Goal: Information Seeking & Learning: Learn about a topic

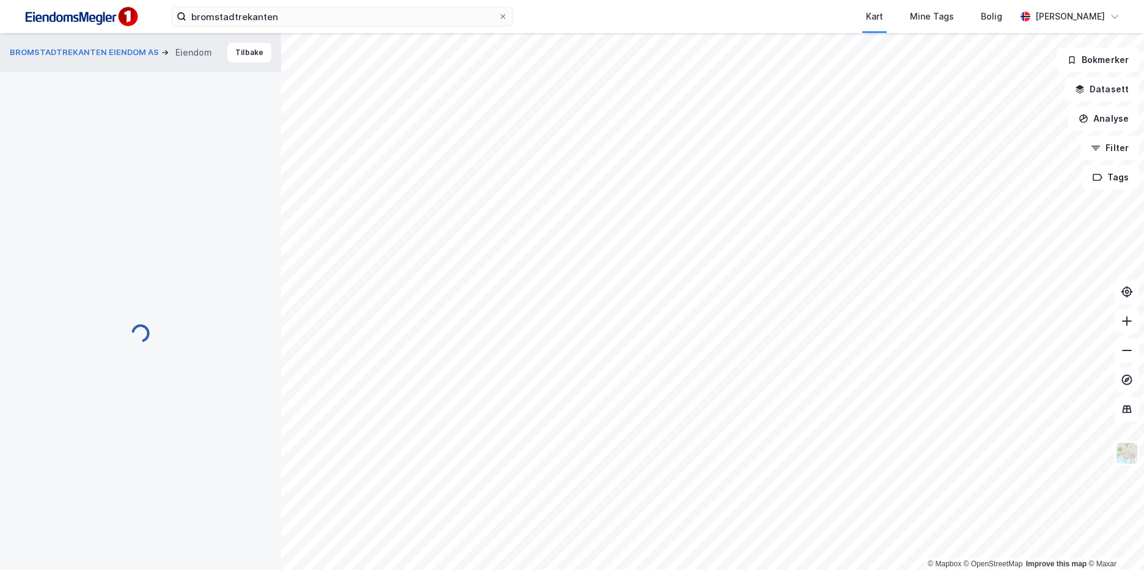
scroll to position [1, 0]
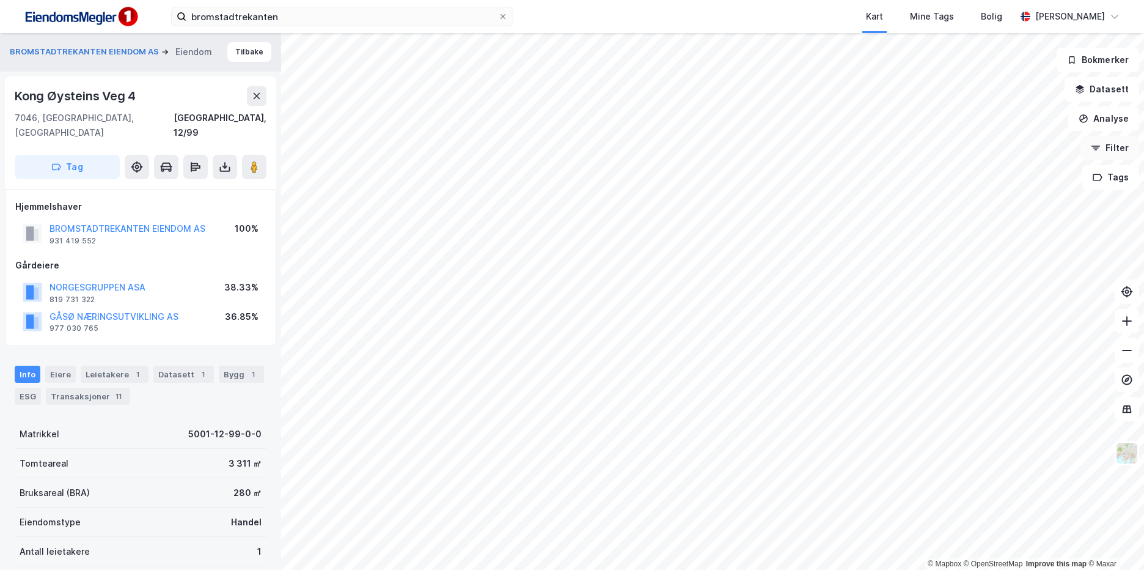
click at [1091, 147] on button "Filter" at bounding box center [1110, 148] width 59 height 24
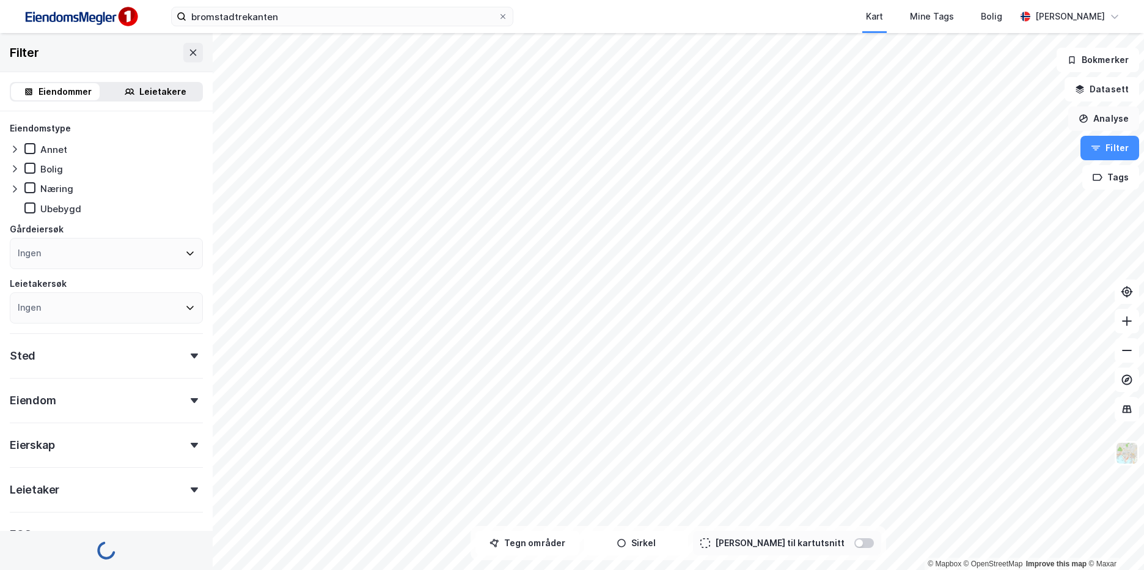
click at [1100, 115] on button "Analyse" at bounding box center [1103, 118] width 71 height 24
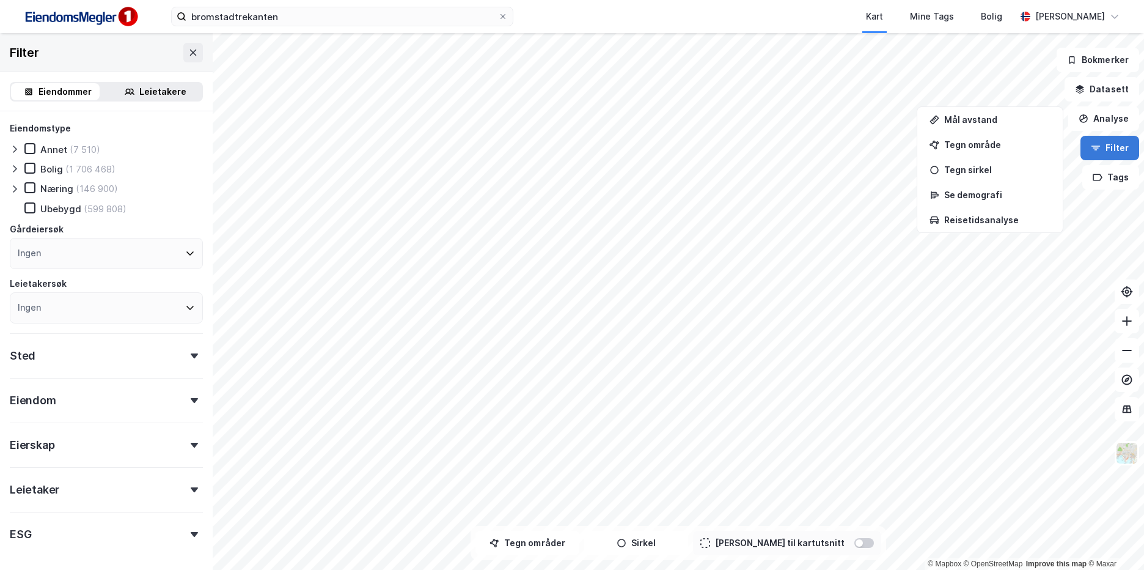
click at [1117, 145] on button "Filter" at bounding box center [1110, 148] width 59 height 24
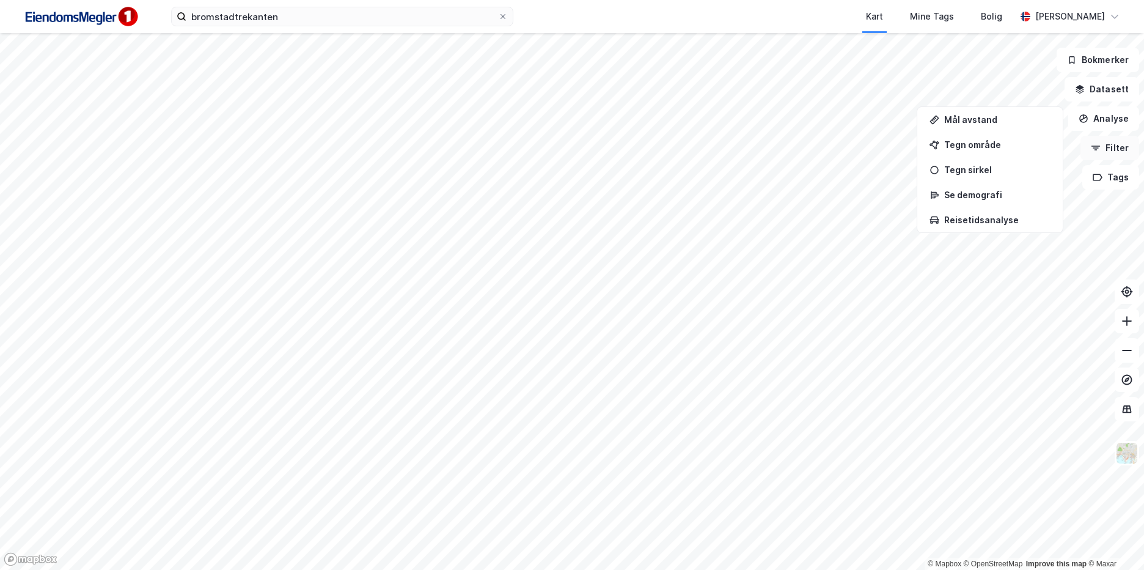
click at [1117, 145] on button "Filter" at bounding box center [1110, 148] width 59 height 24
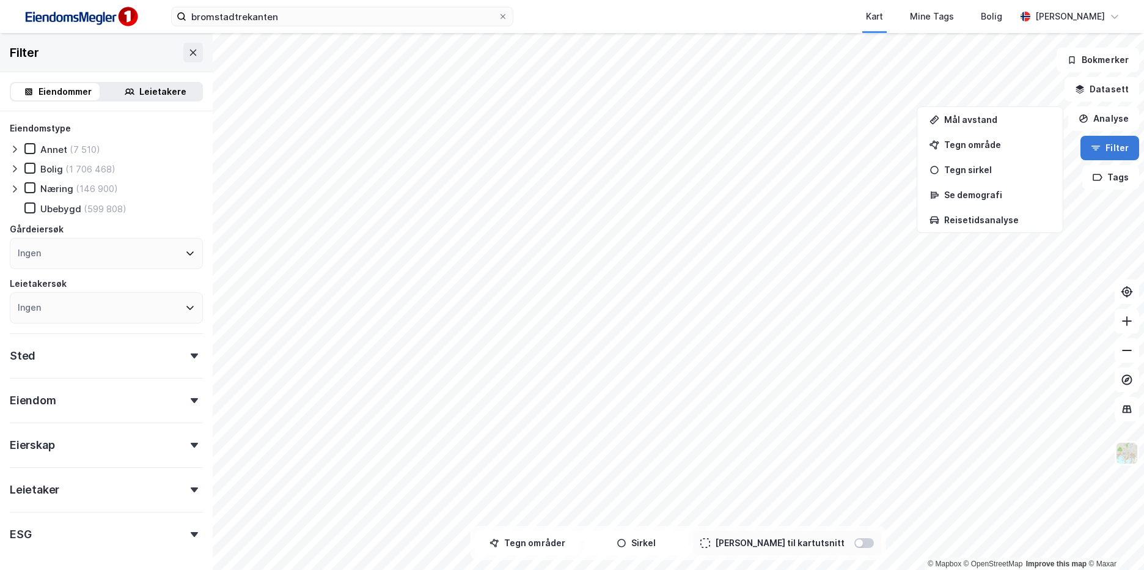
click at [1117, 145] on button "Filter" at bounding box center [1110, 148] width 59 height 24
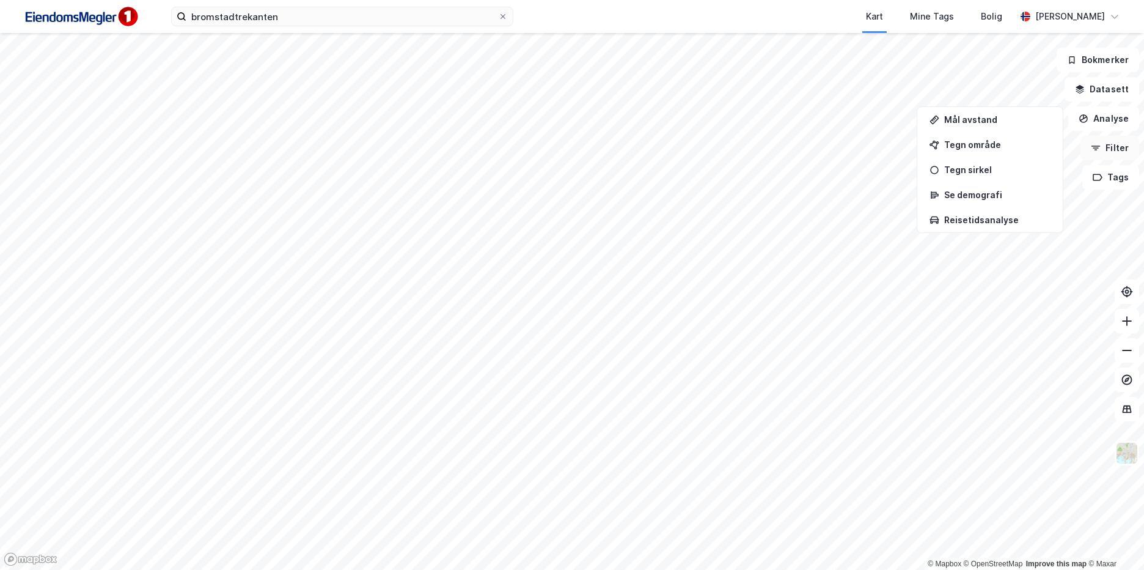
click at [1117, 145] on button "Filter" at bounding box center [1110, 148] width 59 height 24
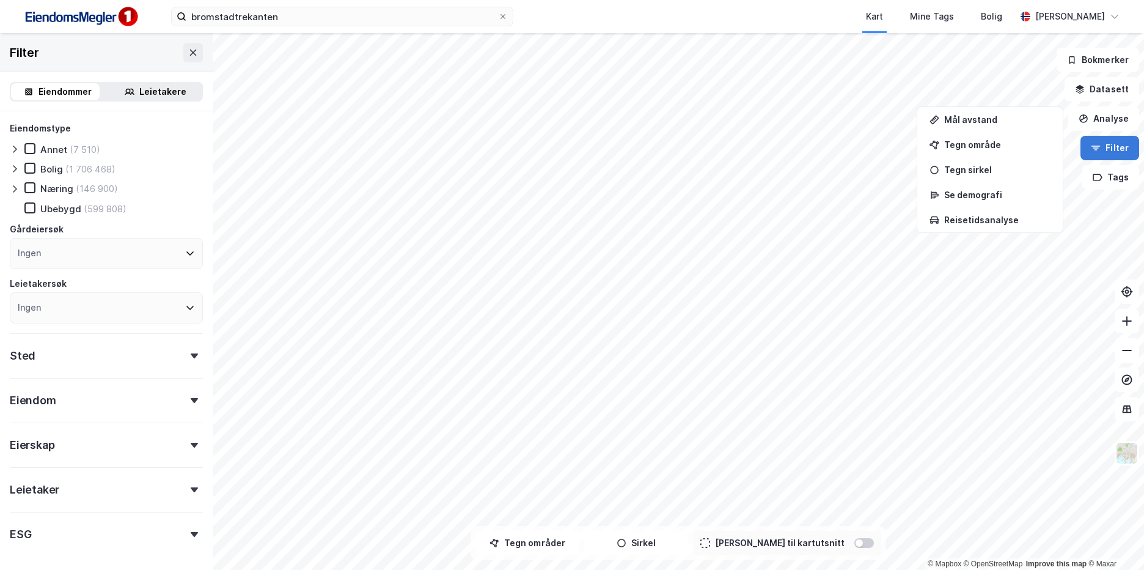
click at [1112, 147] on button "Filter" at bounding box center [1110, 148] width 59 height 24
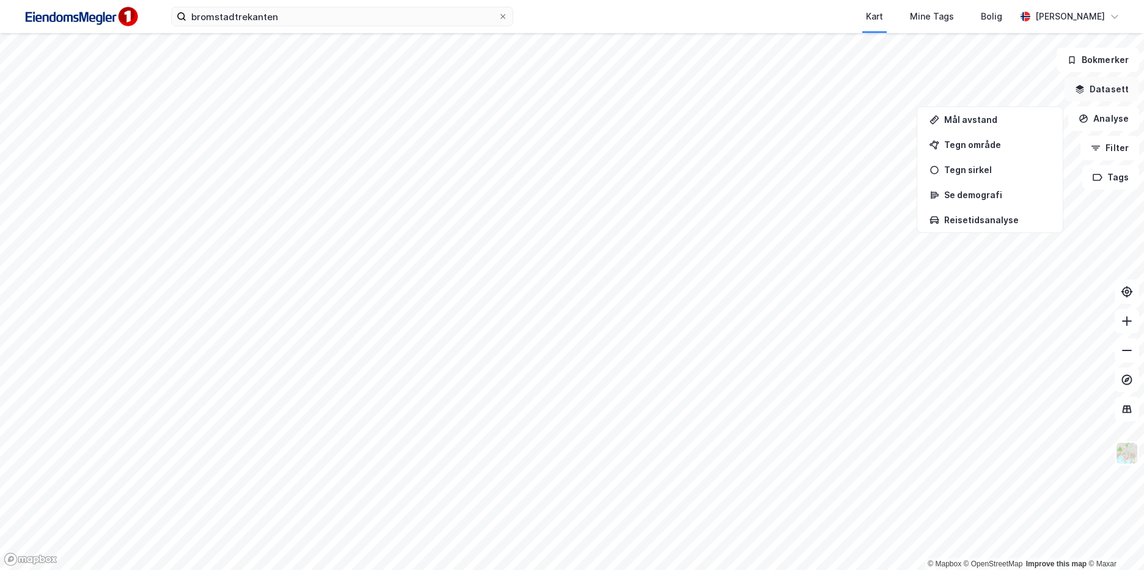
click at [1098, 93] on button "Datasett" at bounding box center [1102, 89] width 75 height 24
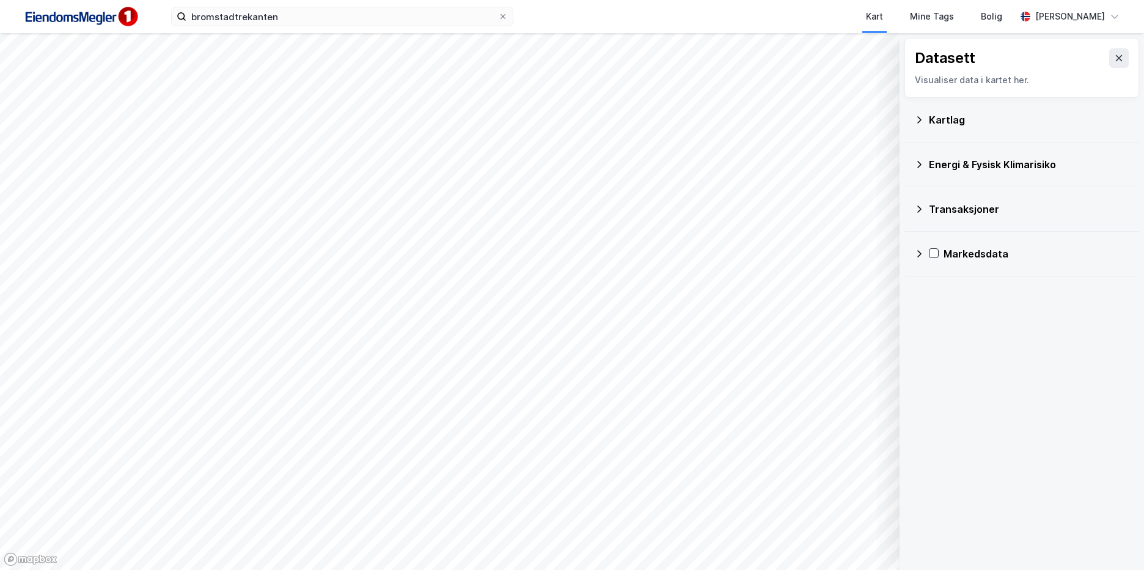
click at [966, 123] on div "Kartlag" at bounding box center [1029, 119] width 200 height 15
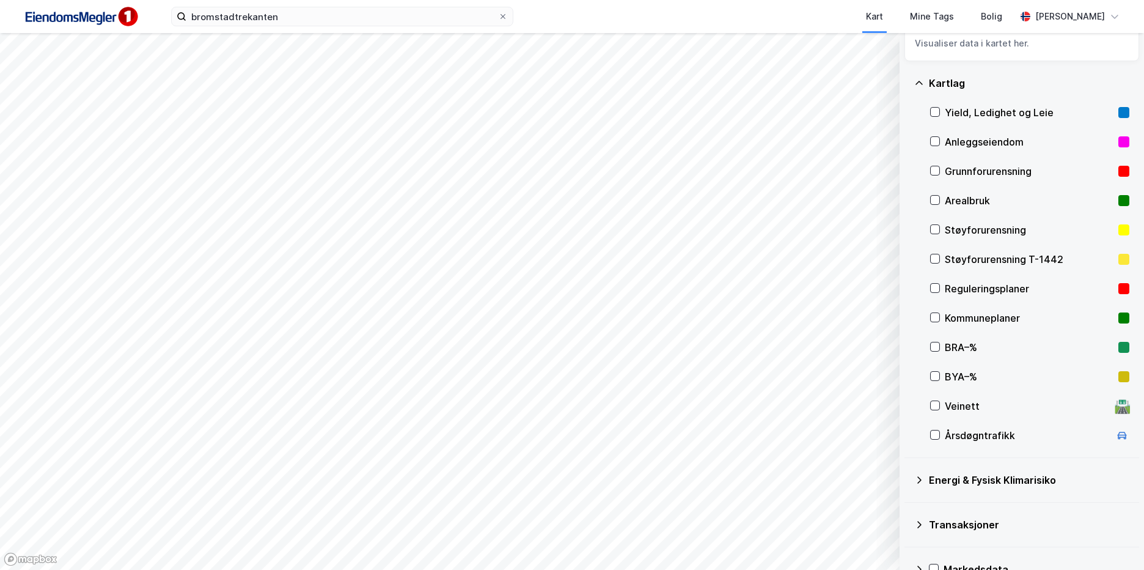
scroll to position [64, 0]
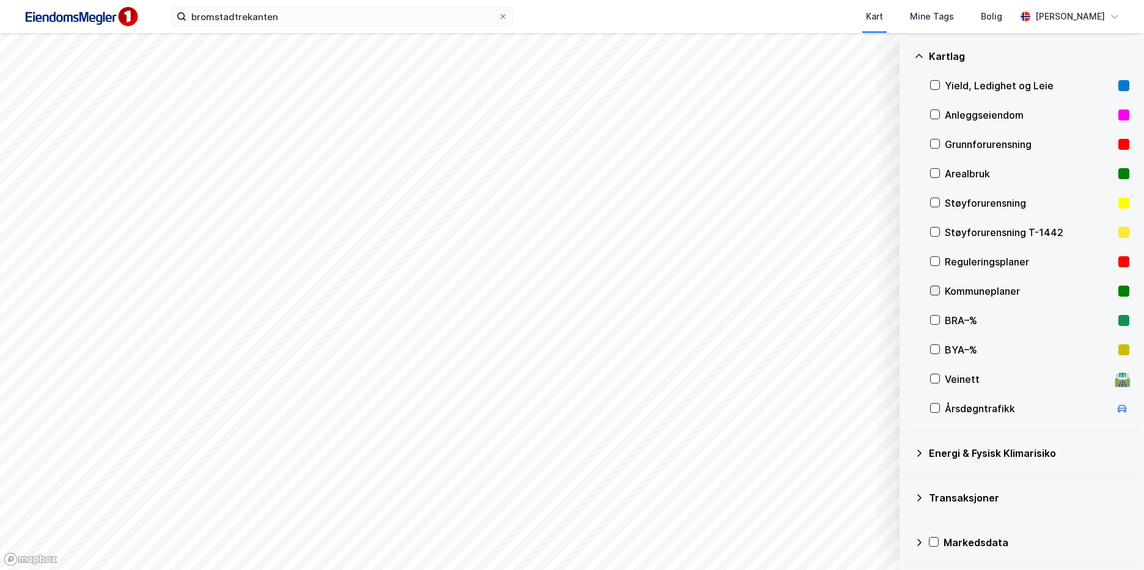
click at [935, 287] on icon at bounding box center [935, 290] width 9 height 9
click at [935, 290] on icon at bounding box center [935, 290] width 9 height 9
click at [936, 262] on icon at bounding box center [935, 261] width 9 height 9
click at [935, 290] on icon at bounding box center [935, 290] width 9 height 9
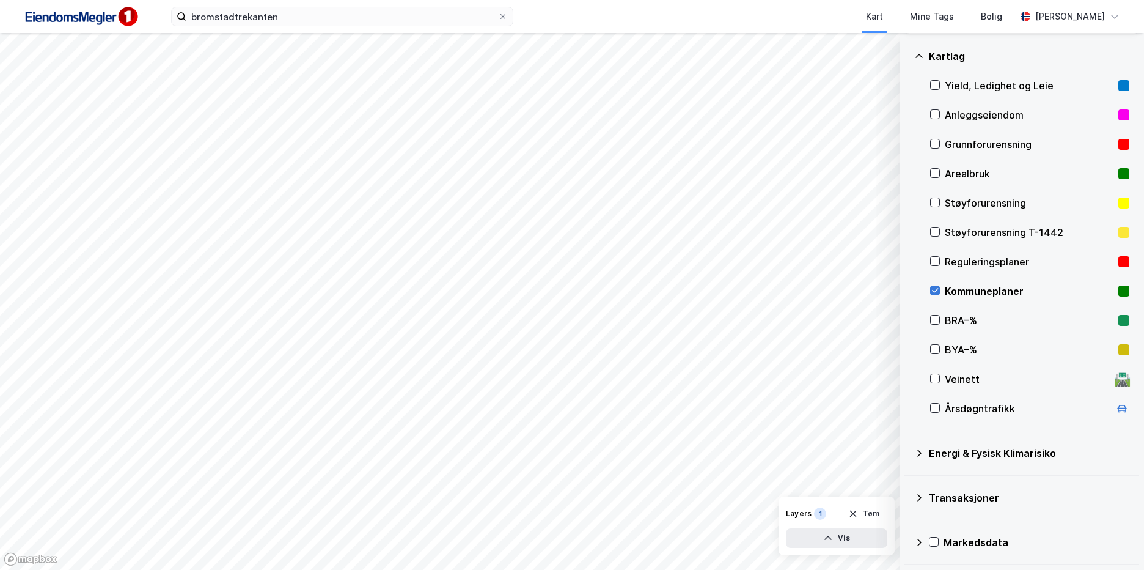
click at [935, 290] on icon at bounding box center [935, 290] width 9 height 9
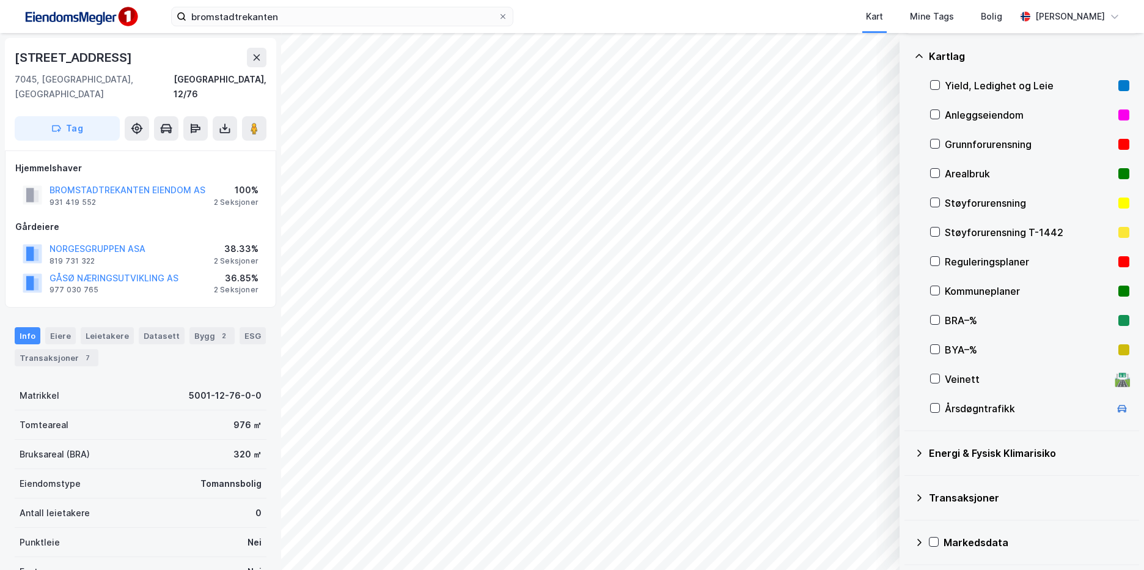
scroll to position [1, 0]
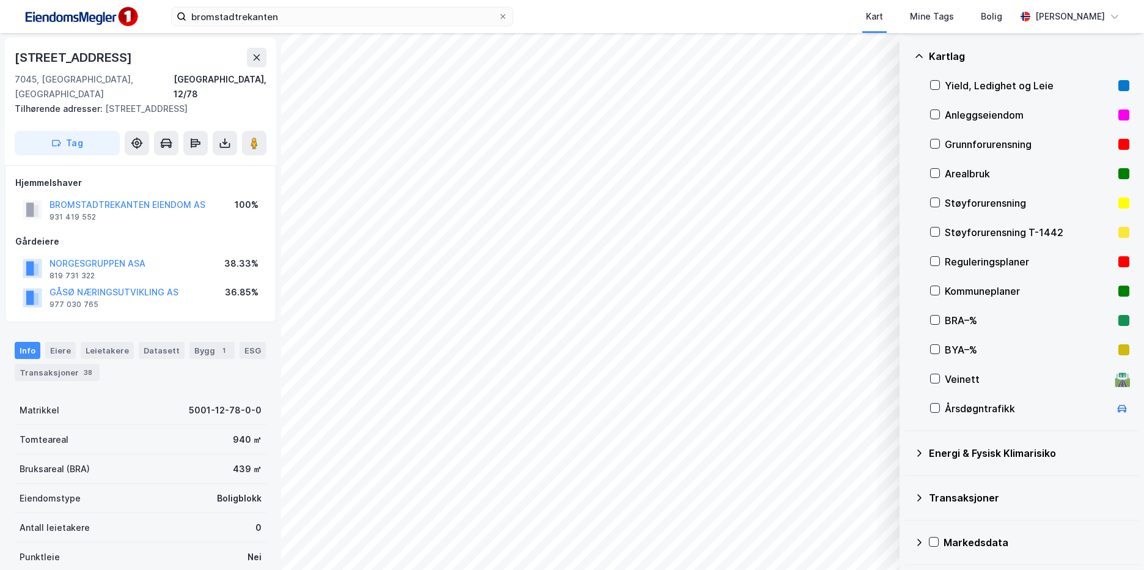
scroll to position [1, 0]
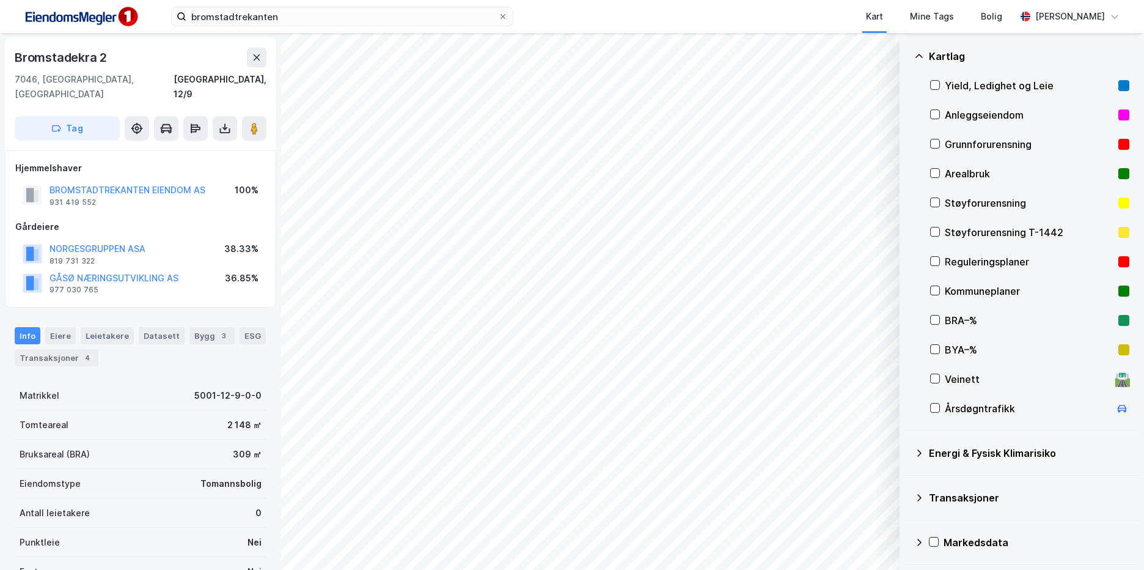
scroll to position [1, 0]
click at [251, 122] on image at bounding box center [254, 128] width 7 height 12
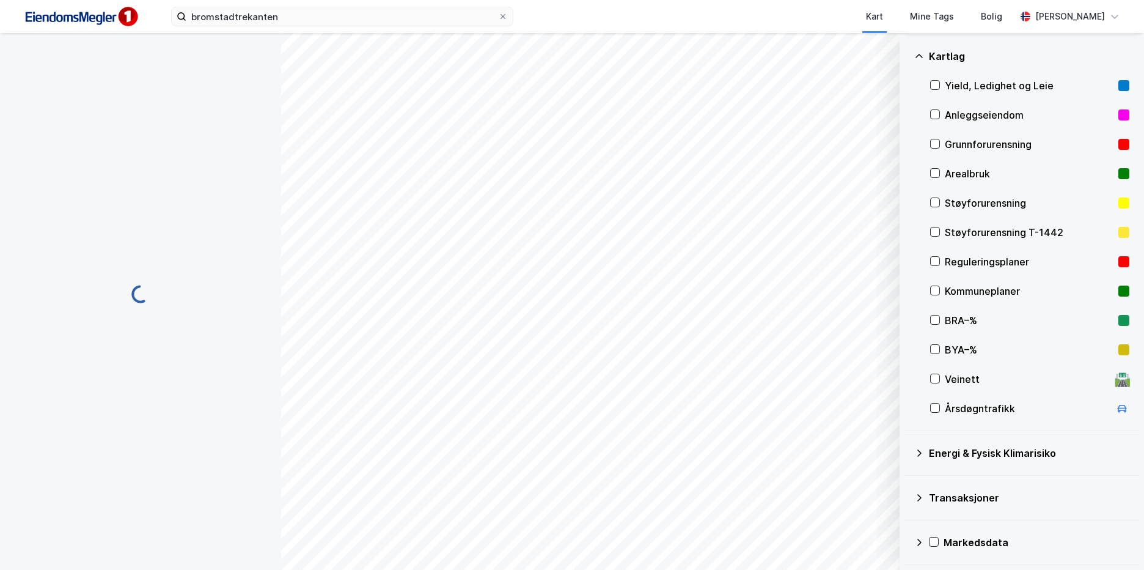
scroll to position [1, 0]
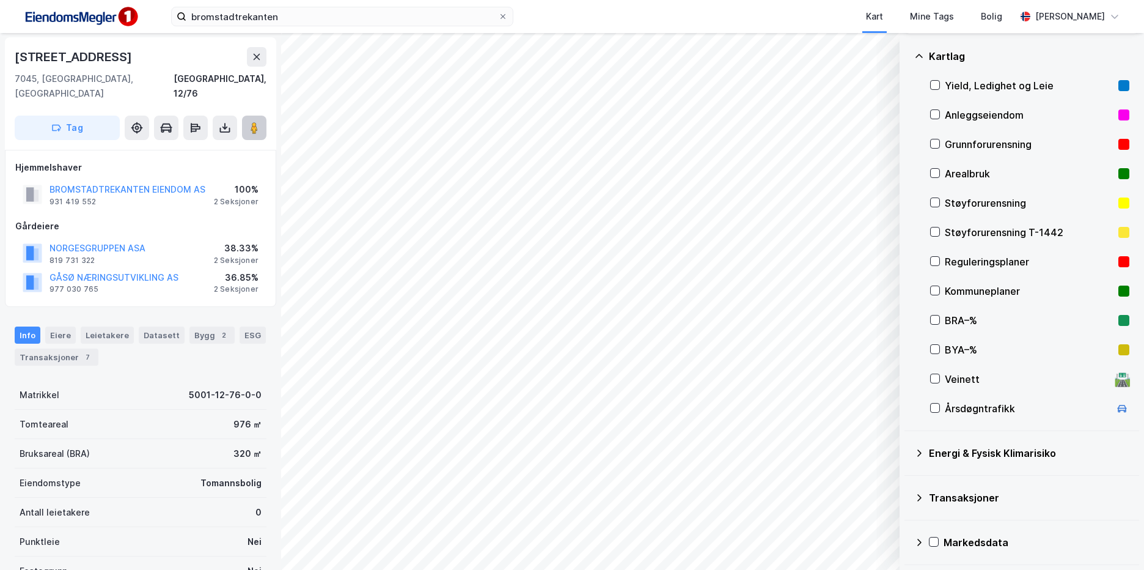
click at [255, 122] on image at bounding box center [254, 128] width 7 height 12
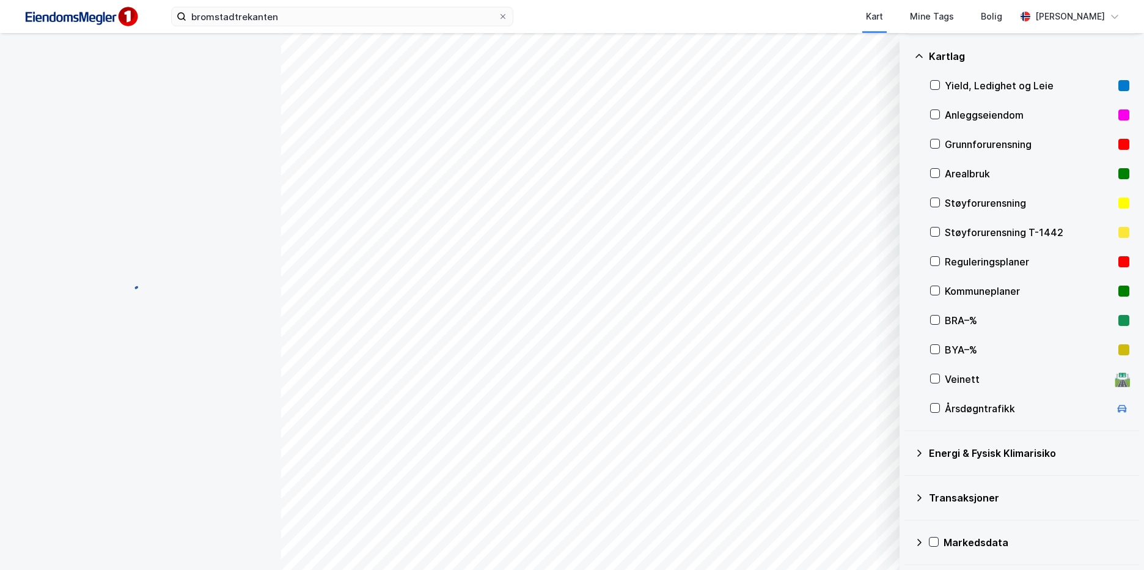
scroll to position [1, 0]
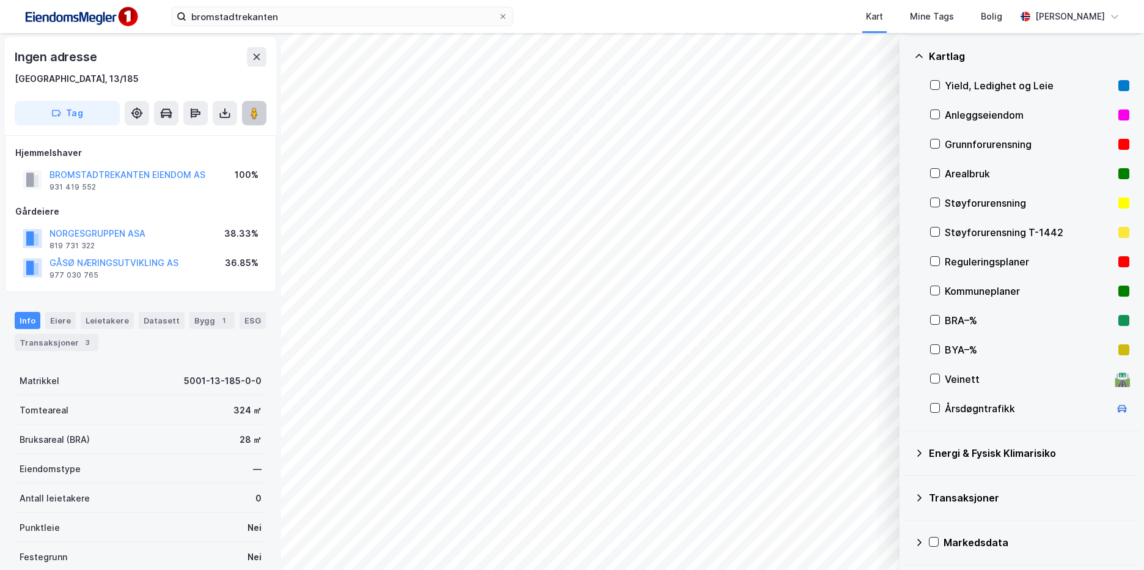
click at [249, 125] on button at bounding box center [254, 113] width 24 height 24
click at [75, 340] on div "Transaksjoner 3" at bounding box center [57, 342] width 84 height 17
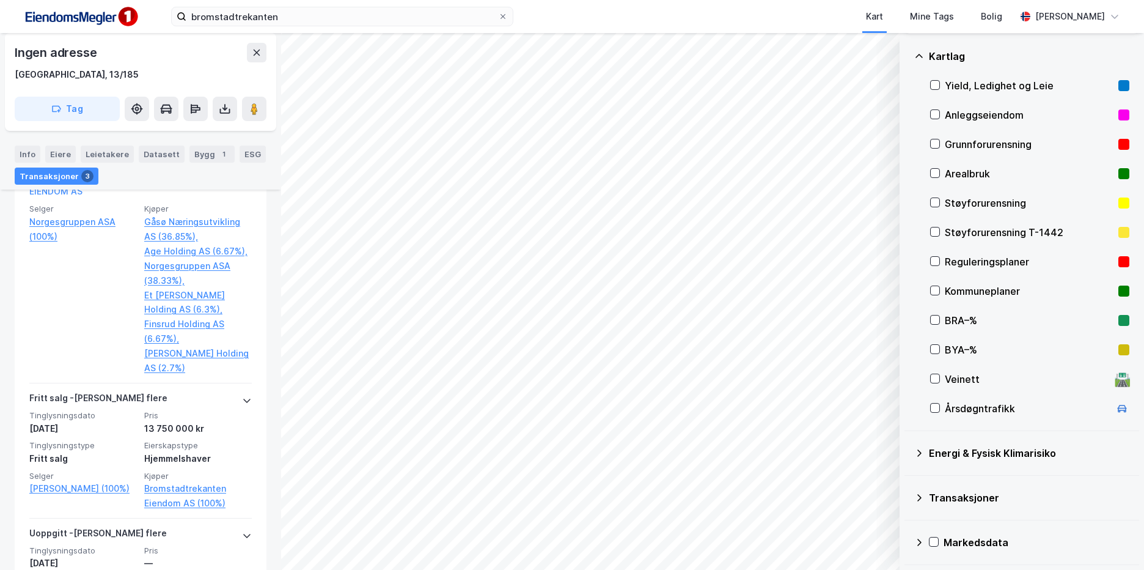
scroll to position [515, 0]
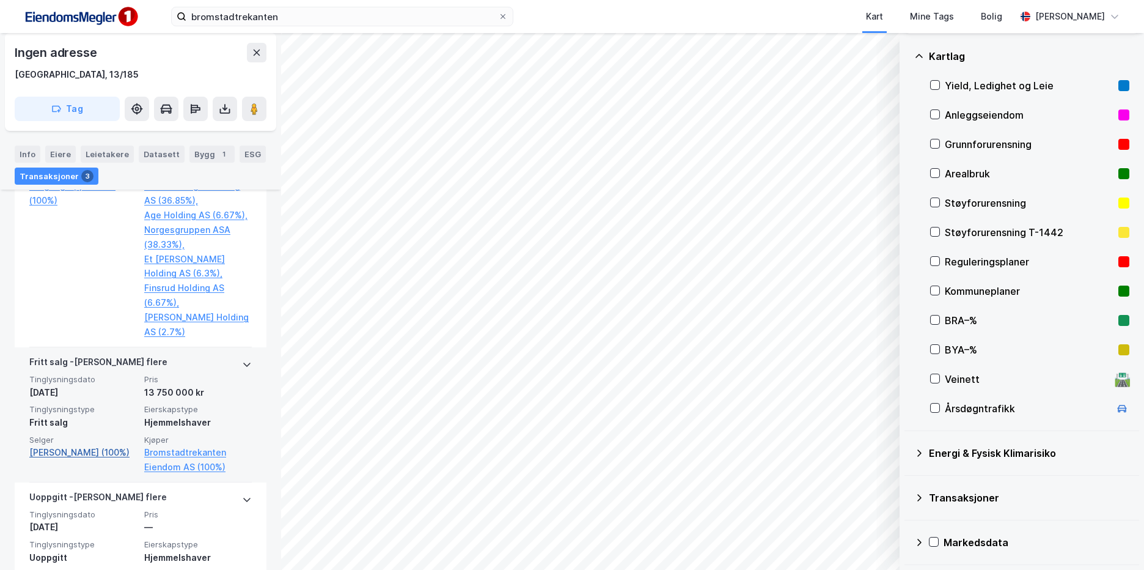
click at [81, 452] on link "[PERSON_NAME] (100%)" at bounding box center [83, 452] width 108 height 15
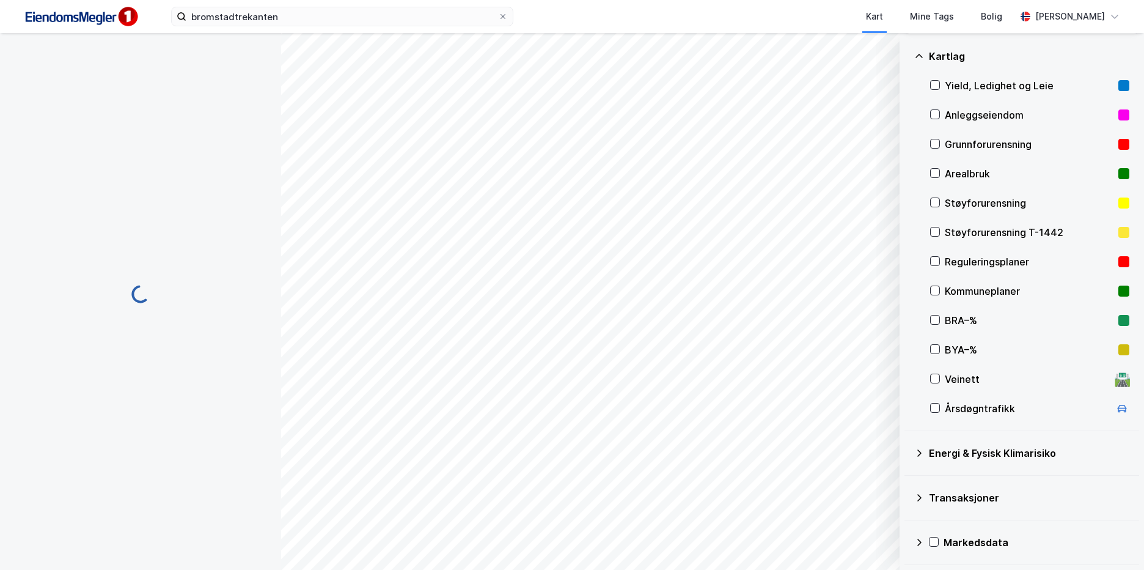
scroll to position [26, 0]
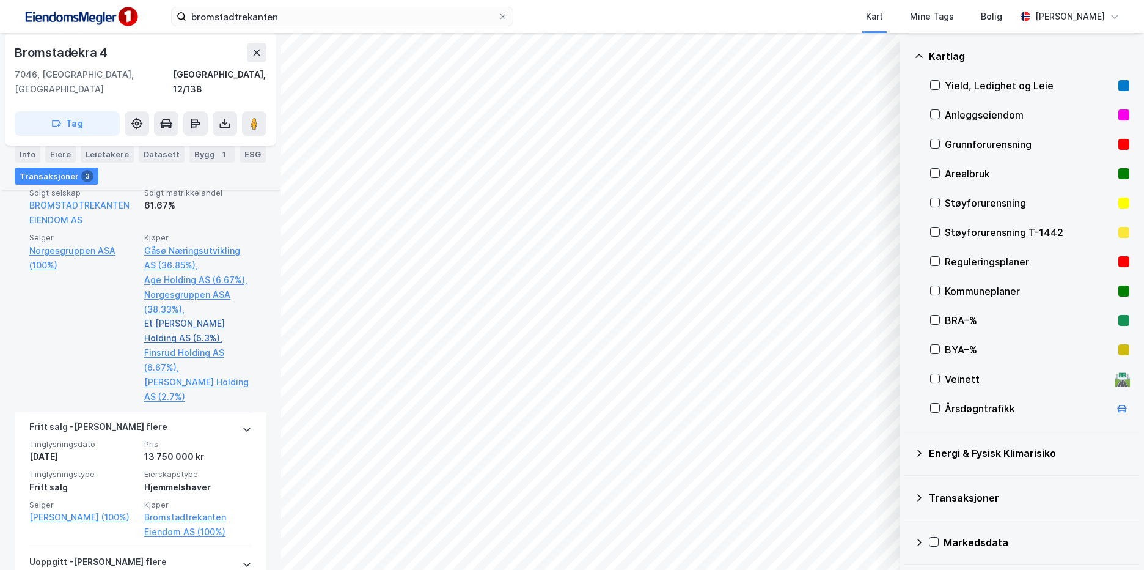
scroll to position [576, 0]
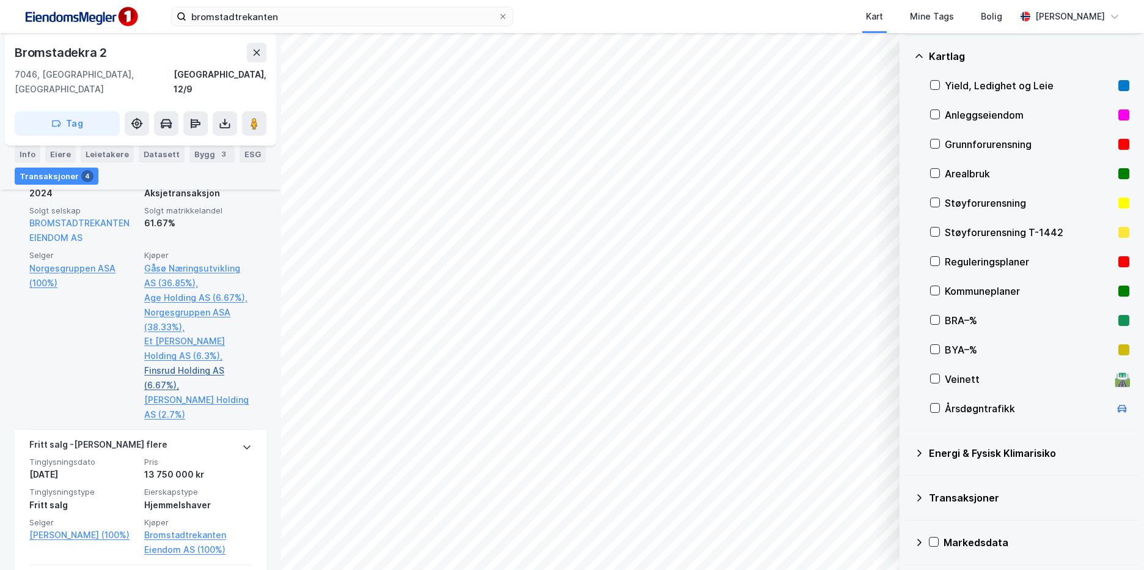
scroll to position [637, 0]
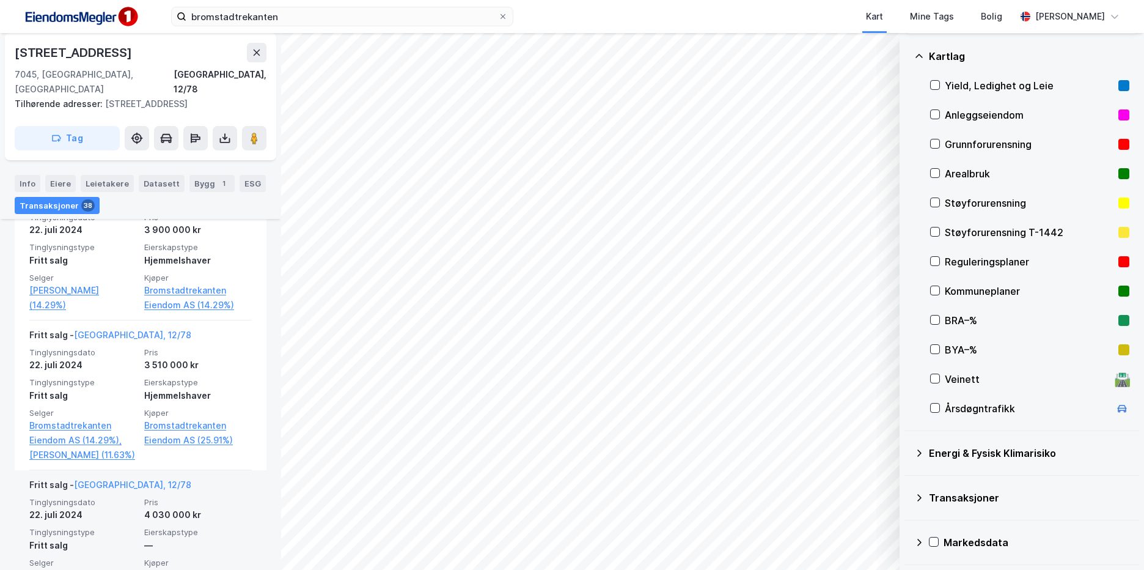
scroll to position [666, 0]
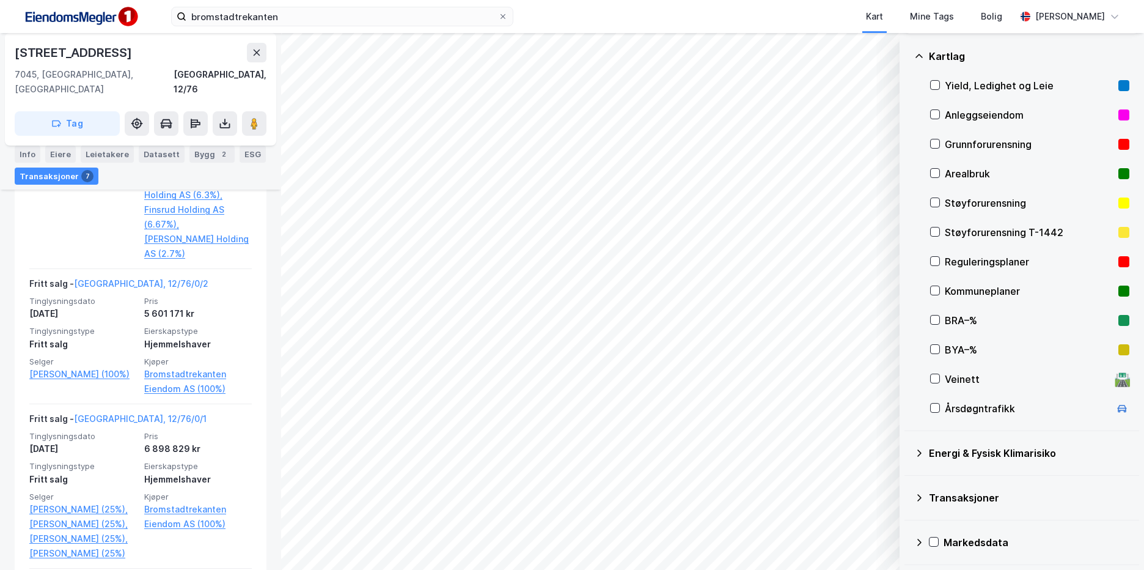
scroll to position [611, 0]
